Goal: Task Accomplishment & Management: Use online tool/utility

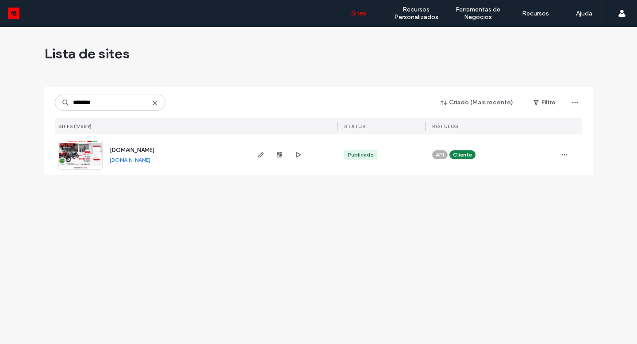
click at [150, 157] on link "[DOMAIN_NAME]" at bounding box center [130, 160] width 41 height 7
click at [132, 102] on input "********" at bounding box center [110, 103] width 111 height 16
paste input
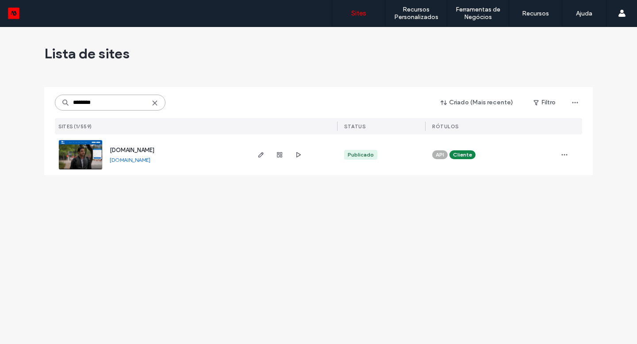
type input "********"
click at [141, 159] on link "[DOMAIN_NAME]" at bounding box center [130, 160] width 41 height 7
click at [132, 99] on input "********" at bounding box center [110, 103] width 111 height 16
click at [149, 163] on link "[DOMAIN_NAME]" at bounding box center [130, 160] width 41 height 7
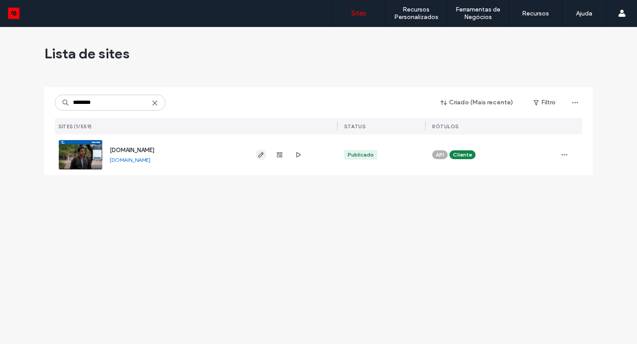
click at [265, 154] on span "button" at bounding box center [261, 155] width 11 height 11
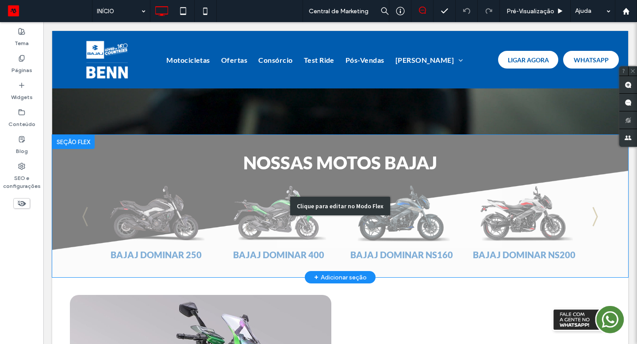
scroll to position [217, 0]
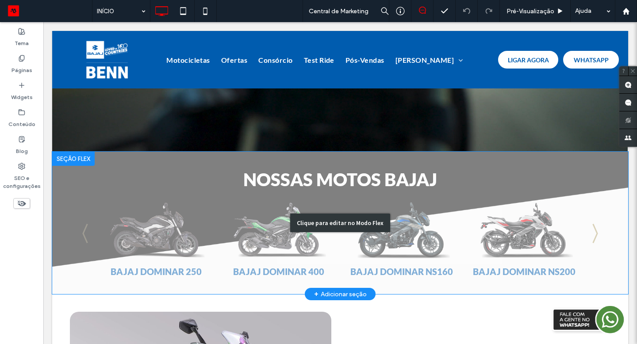
click at [290, 228] on div "Clique para editar no Modo Flex" at bounding box center [340, 223] width 576 height 143
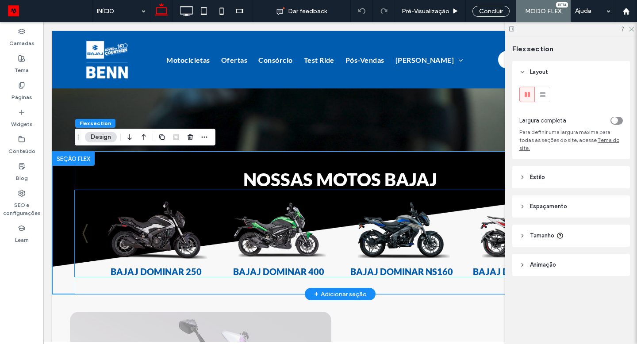
click at [155, 225] on img "1 / 6" at bounding box center [156, 228] width 124 height 78
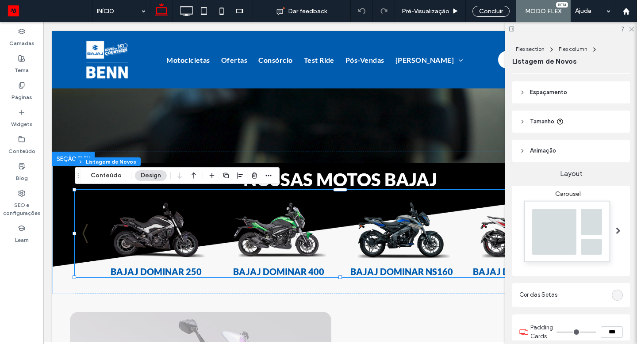
scroll to position [0, 0]
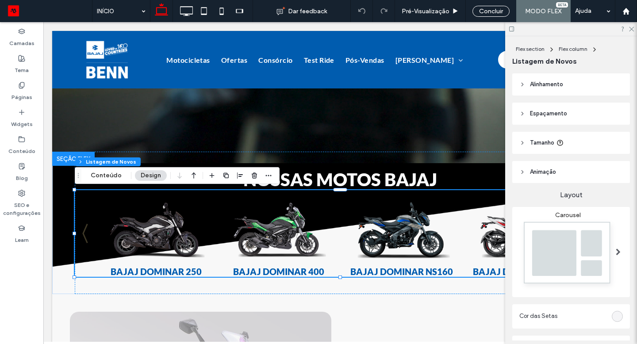
click at [565, 115] on span "Espaçamento" at bounding box center [548, 113] width 37 height 9
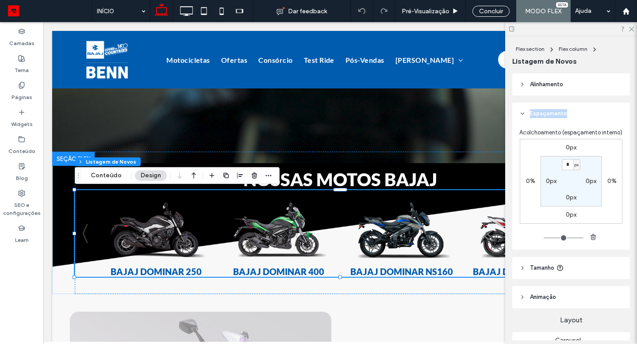
click at [565, 115] on span "Espaçamento" at bounding box center [548, 113] width 37 height 9
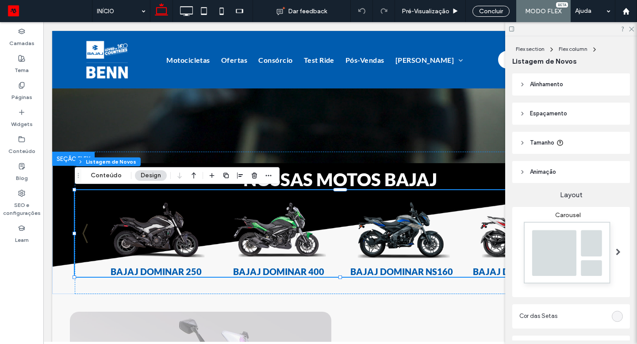
click at [546, 180] on header "Animaçāo" at bounding box center [572, 172] width 118 height 22
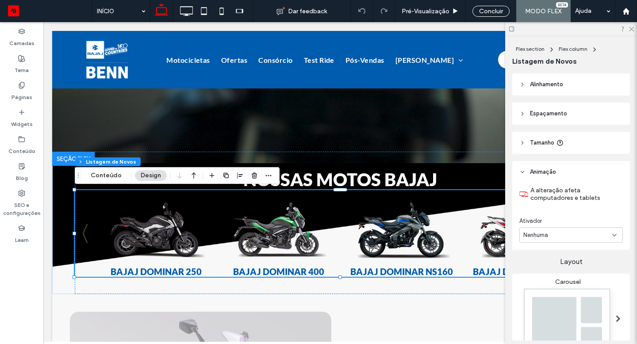
click at [546, 180] on header "Animaçāo" at bounding box center [572, 172] width 118 height 22
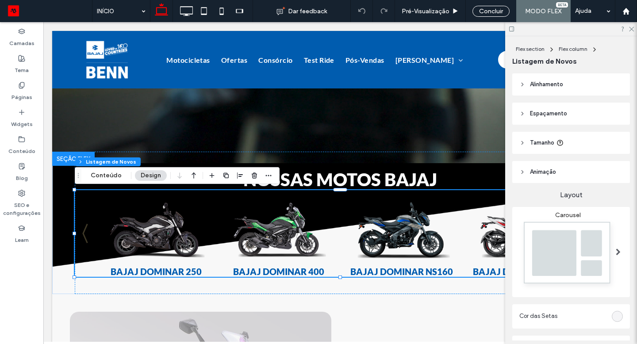
click at [553, 144] on span "Tamanho" at bounding box center [542, 143] width 24 height 9
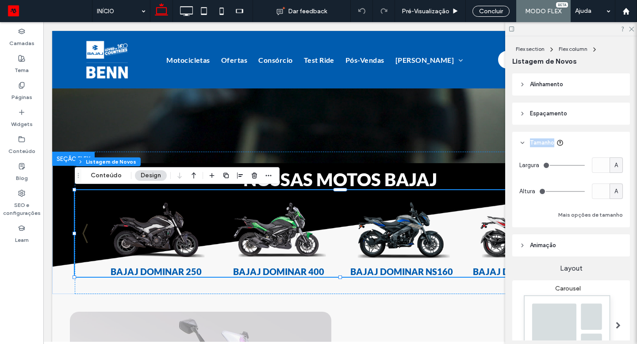
click at [552, 144] on span "Tamanho" at bounding box center [542, 143] width 24 height 9
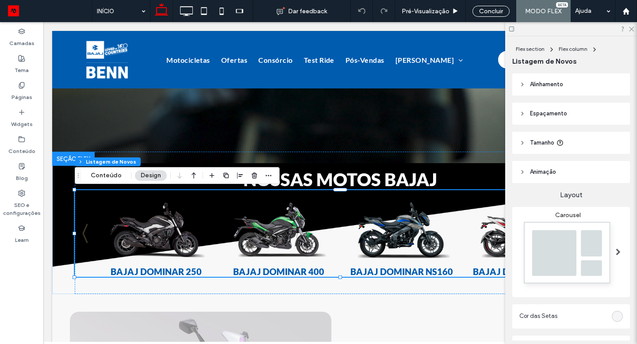
click at [555, 120] on header "Espaçamento" at bounding box center [572, 114] width 118 height 22
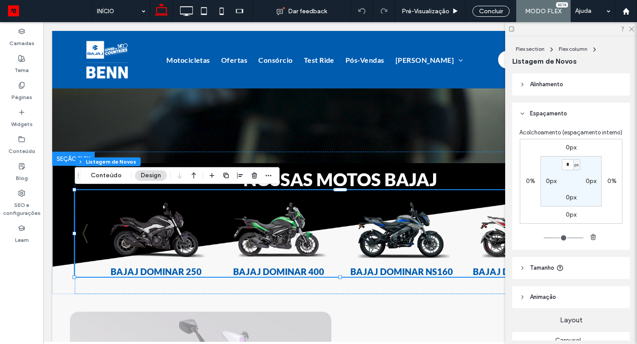
click at [546, 83] on span "Alinhamento" at bounding box center [546, 84] width 33 height 9
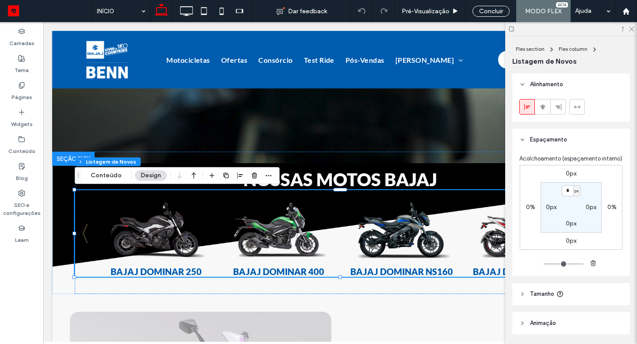
click at [546, 83] on span "Alinhamento" at bounding box center [546, 84] width 33 height 9
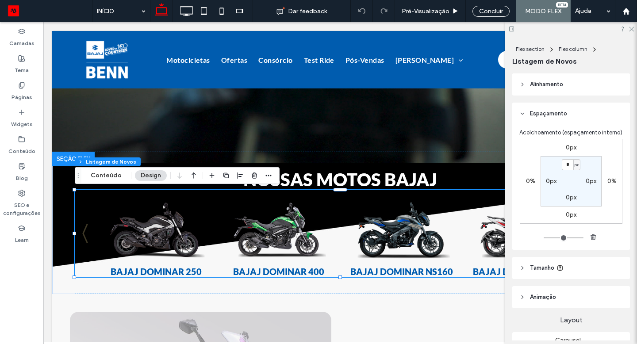
click at [525, 114] on icon at bounding box center [523, 114] width 6 height 6
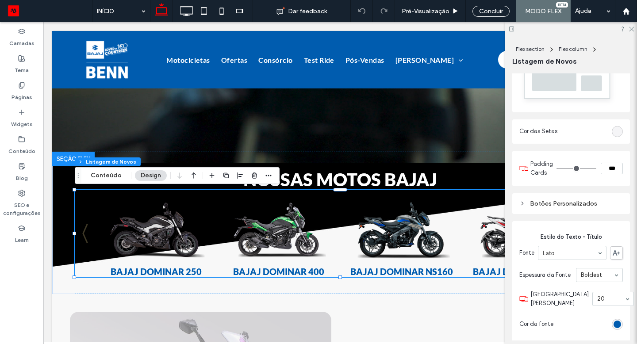
scroll to position [215, 0]
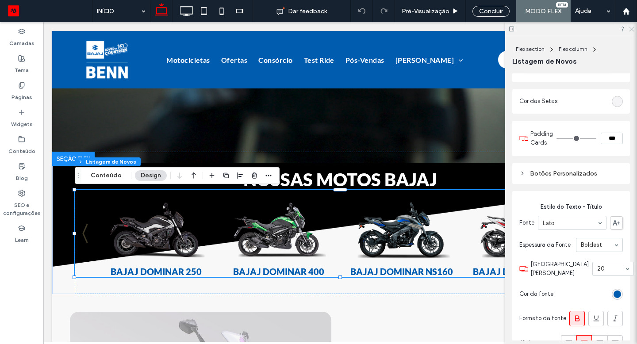
click at [633, 31] on icon at bounding box center [632, 29] width 6 height 6
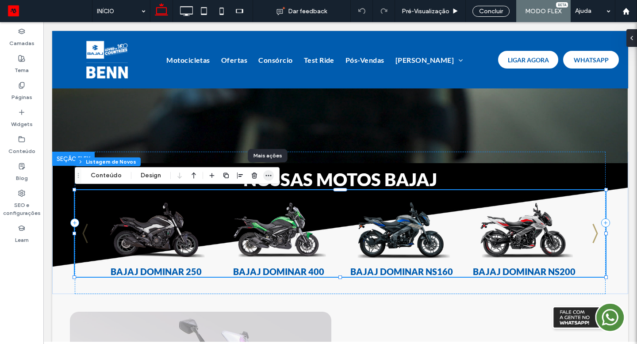
click at [270, 180] on span "button" at bounding box center [268, 175] width 11 height 11
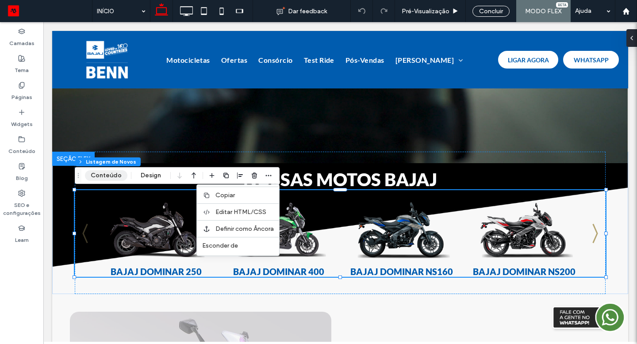
click at [107, 174] on button "Conteúdo" at bounding box center [106, 175] width 42 height 11
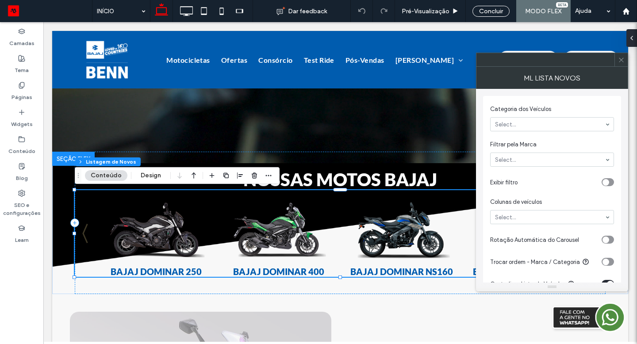
click at [610, 179] on div "toggle" at bounding box center [608, 182] width 12 height 8
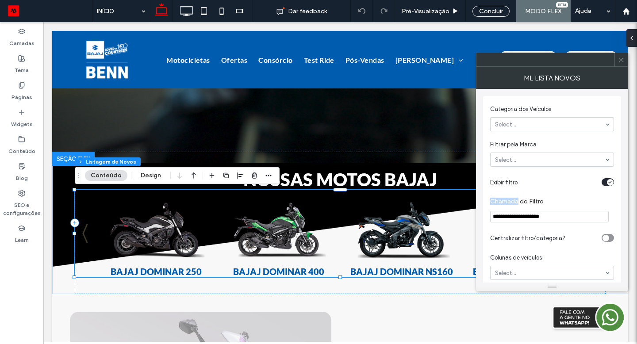
click at [610, 179] on div "toggle" at bounding box center [610, 182] width 7 height 7
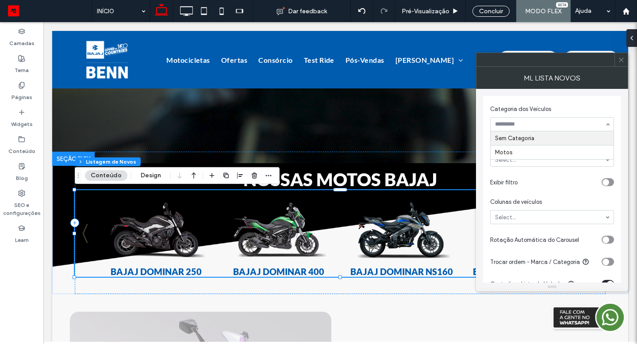
click at [516, 118] on div at bounding box center [552, 124] width 123 height 13
click at [540, 174] on section "Exibir filtro" at bounding box center [552, 182] width 124 height 22
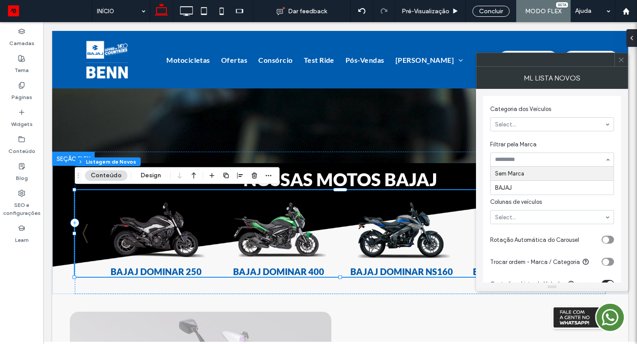
click at [524, 165] on div at bounding box center [552, 159] width 123 height 13
click at [516, 244] on div "Rotação Automática do Carousel" at bounding box center [544, 239] width 108 height 9
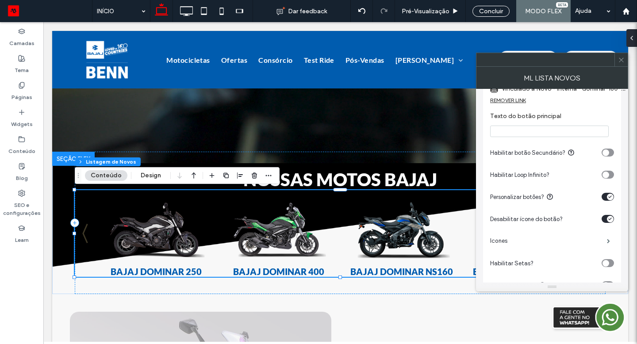
scroll to position [347, 0]
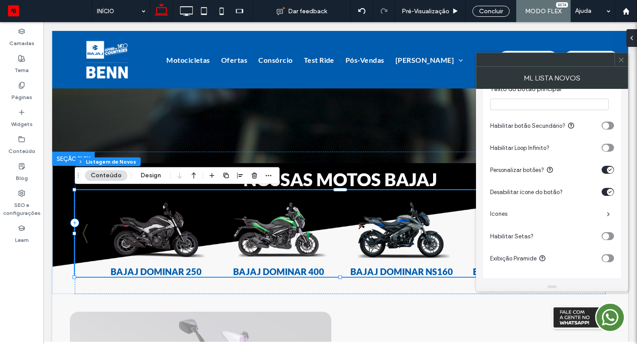
click at [620, 65] on span at bounding box center [621, 59] width 7 height 13
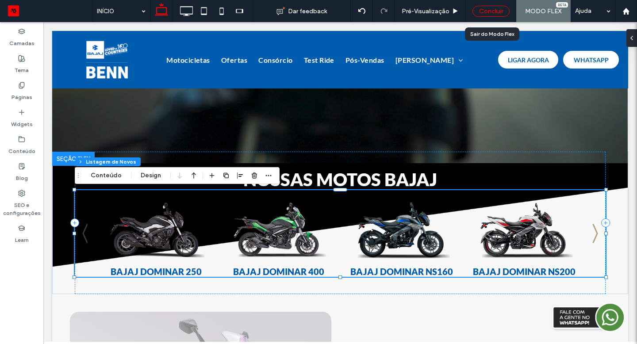
click at [478, 14] on div "Concluir" at bounding box center [491, 11] width 37 height 11
